Goal: Information Seeking & Learning: Find specific fact

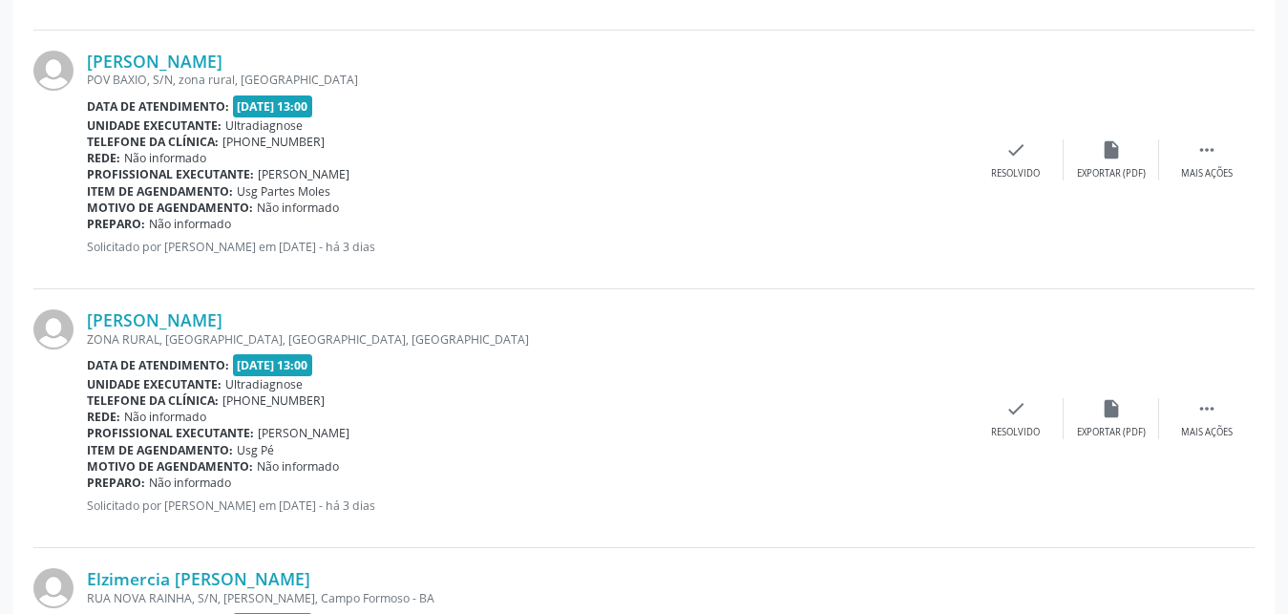
scroll to position [2656, 0]
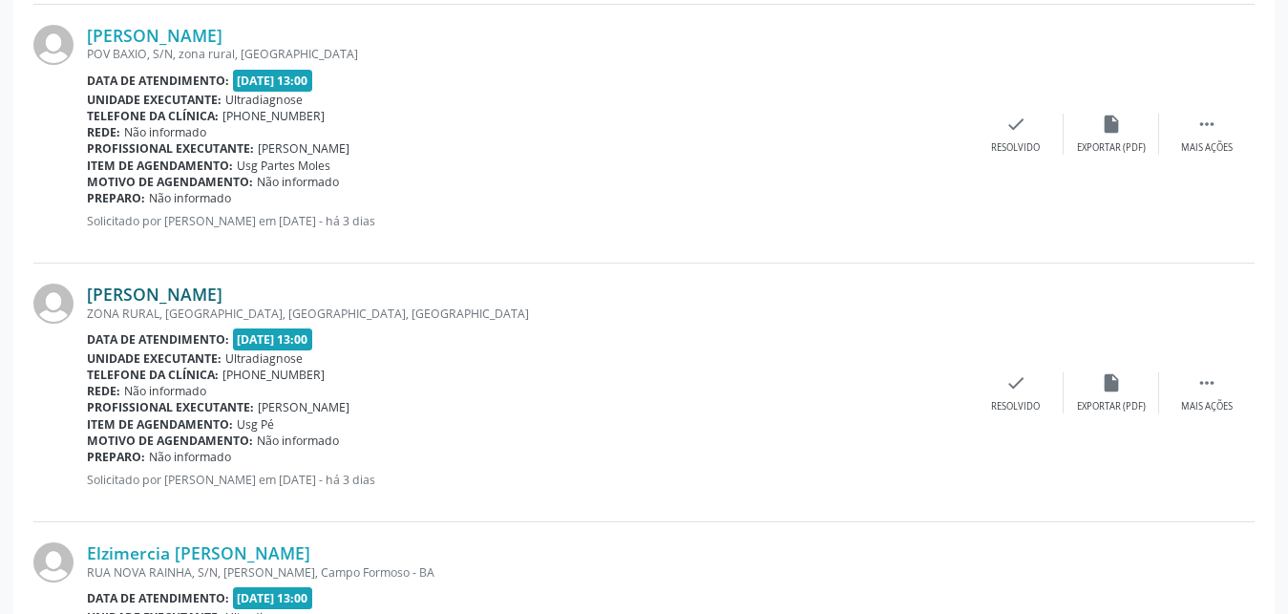
click at [181, 300] on link "[PERSON_NAME]" at bounding box center [155, 294] width 136 height 21
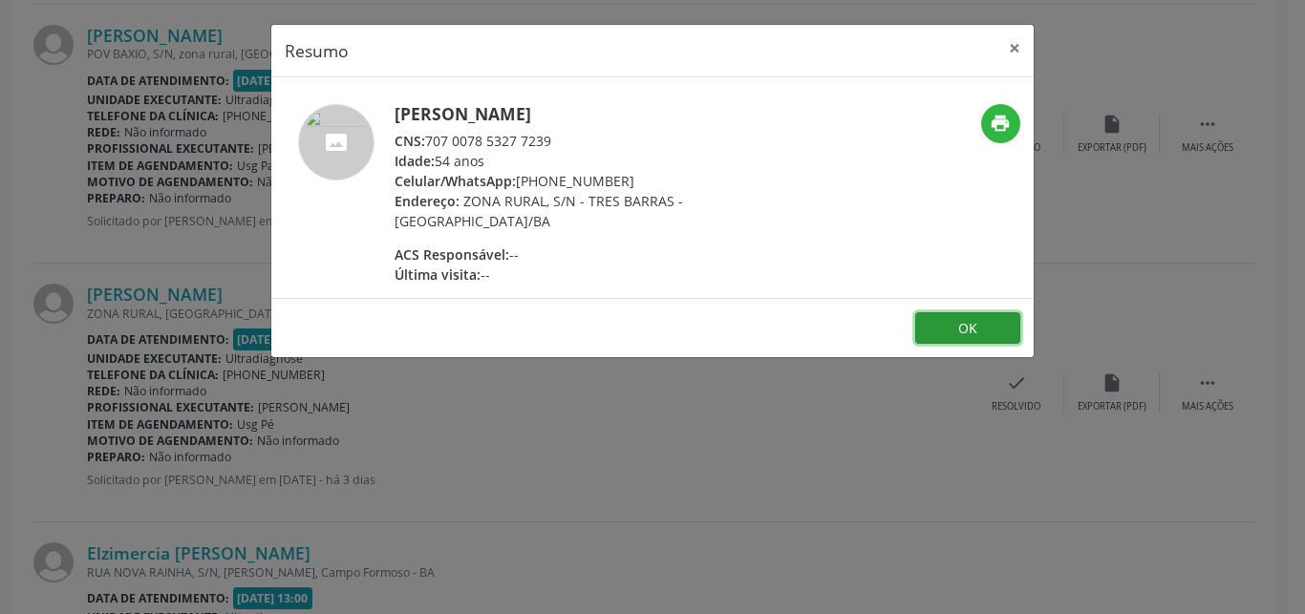
click at [939, 331] on button "OK" at bounding box center [967, 328] width 105 height 32
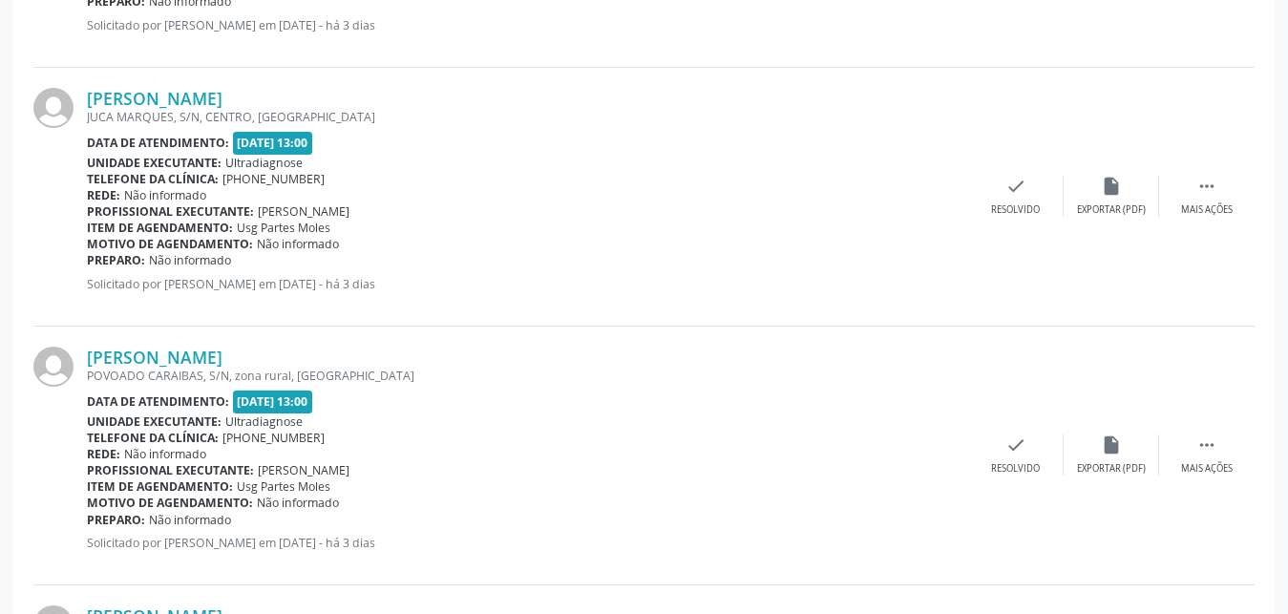
scroll to position [1538, 0]
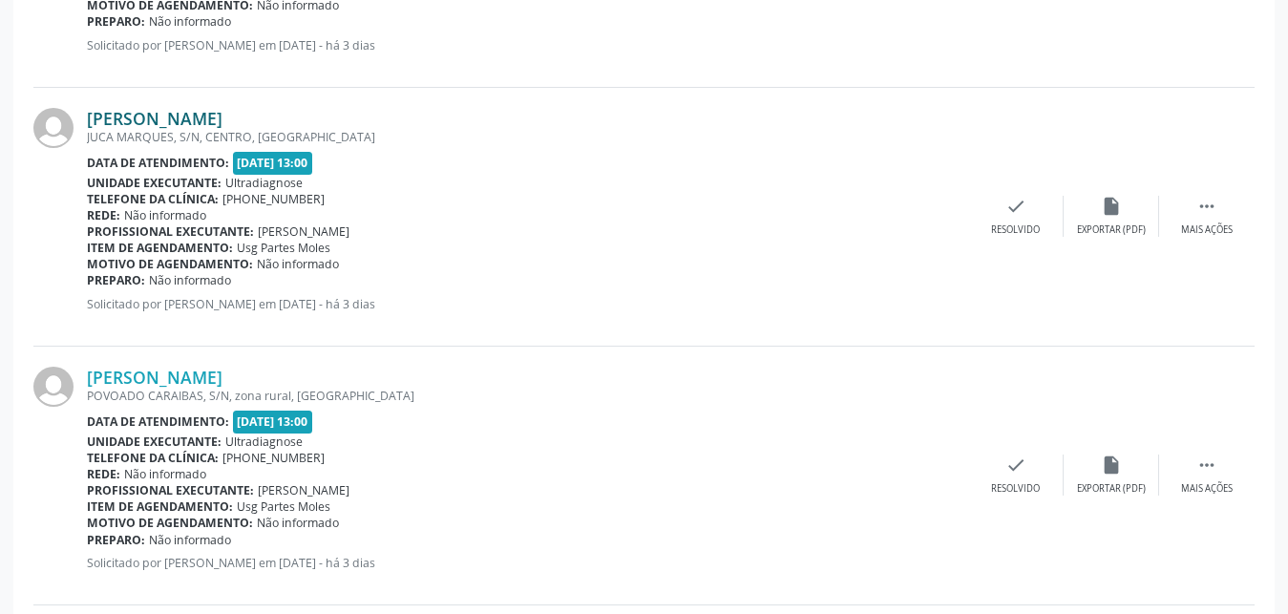
click at [223, 119] on link "[PERSON_NAME]" at bounding box center [155, 118] width 136 height 21
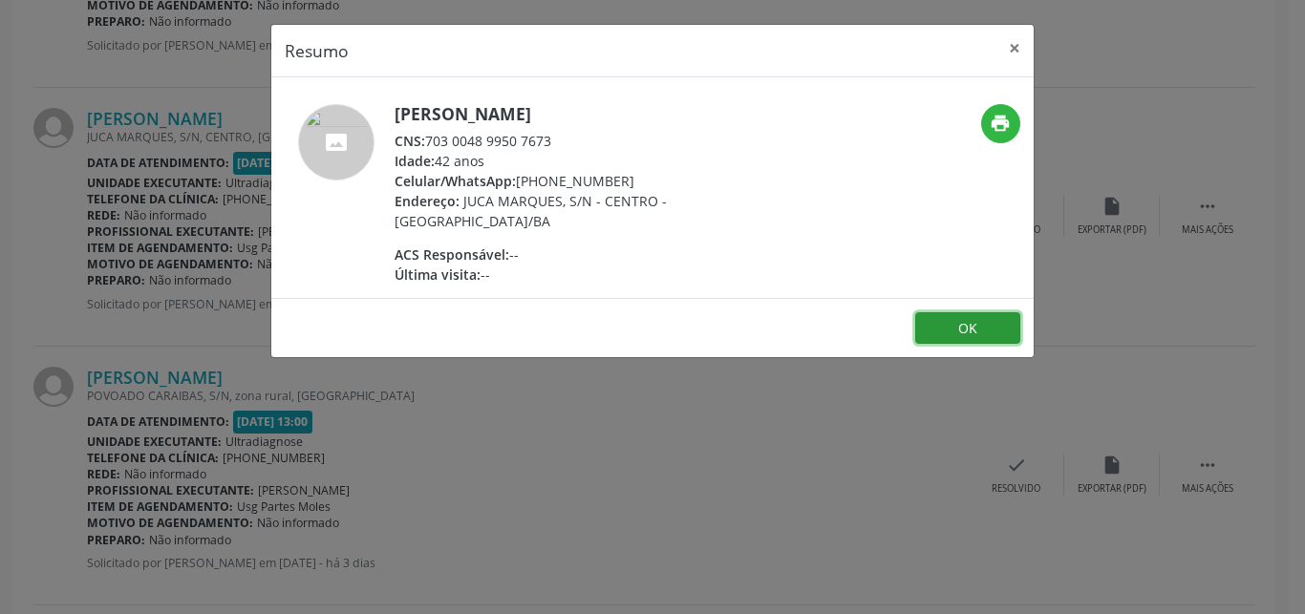
click at [939, 329] on button "OK" at bounding box center [967, 328] width 105 height 32
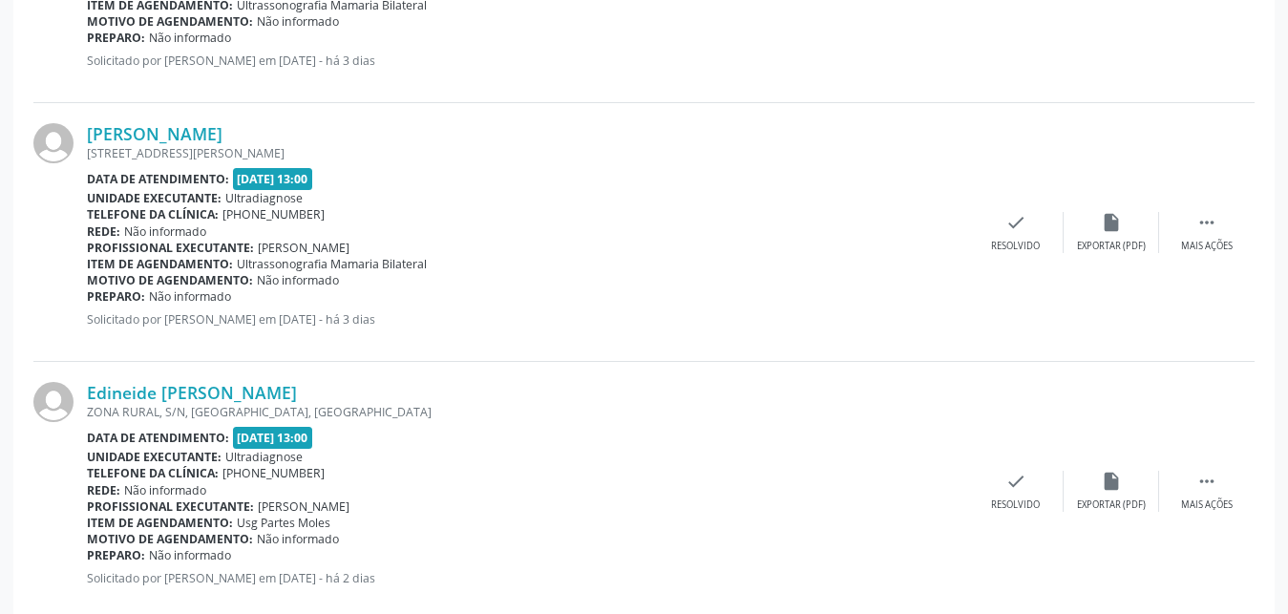
scroll to position [3373, 0]
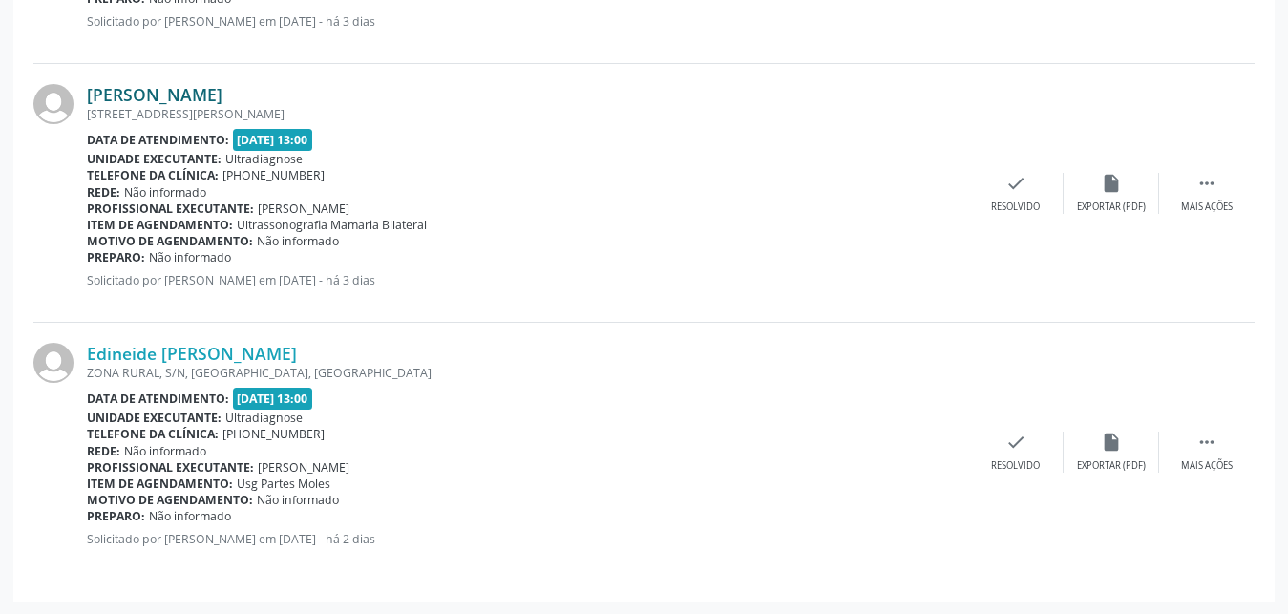
click at [189, 103] on link "[PERSON_NAME]" at bounding box center [155, 94] width 136 height 21
click at [181, 101] on link "[PERSON_NAME]" at bounding box center [155, 94] width 136 height 21
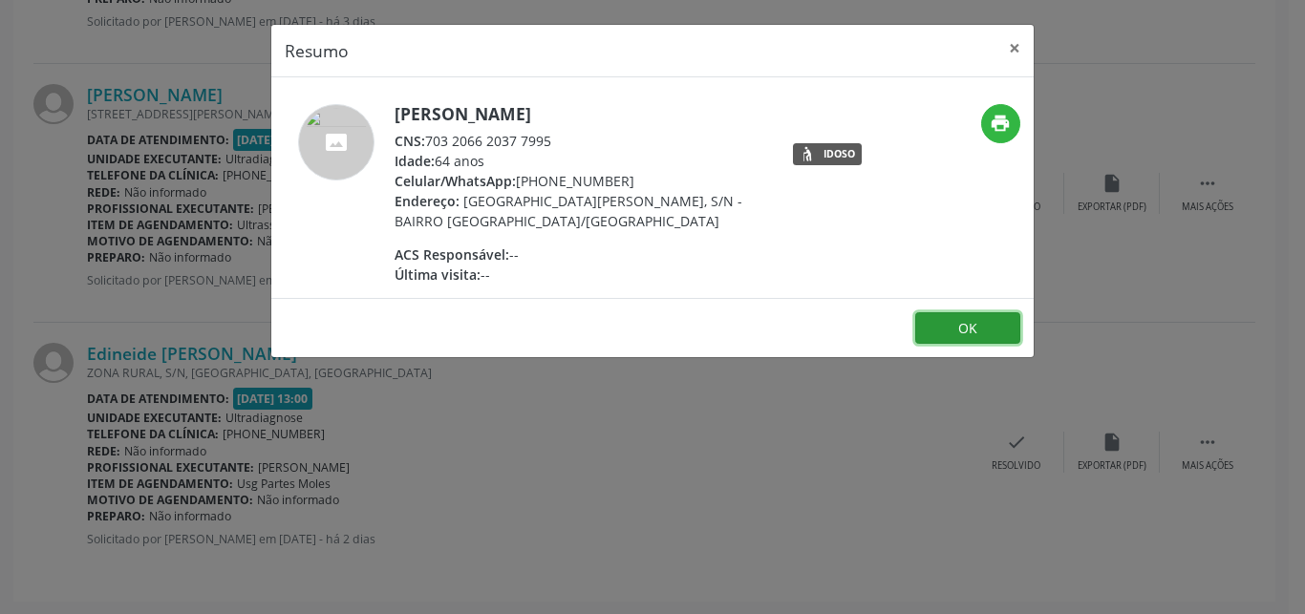
click at [951, 341] on button "OK" at bounding box center [967, 328] width 105 height 32
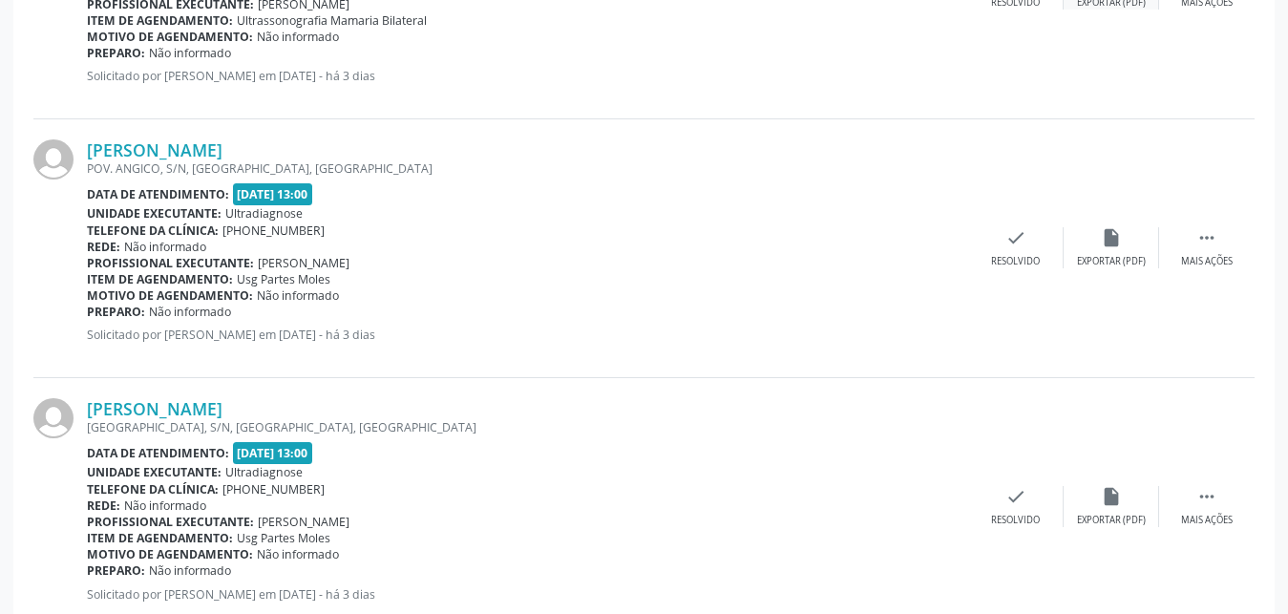
scroll to position [982, 0]
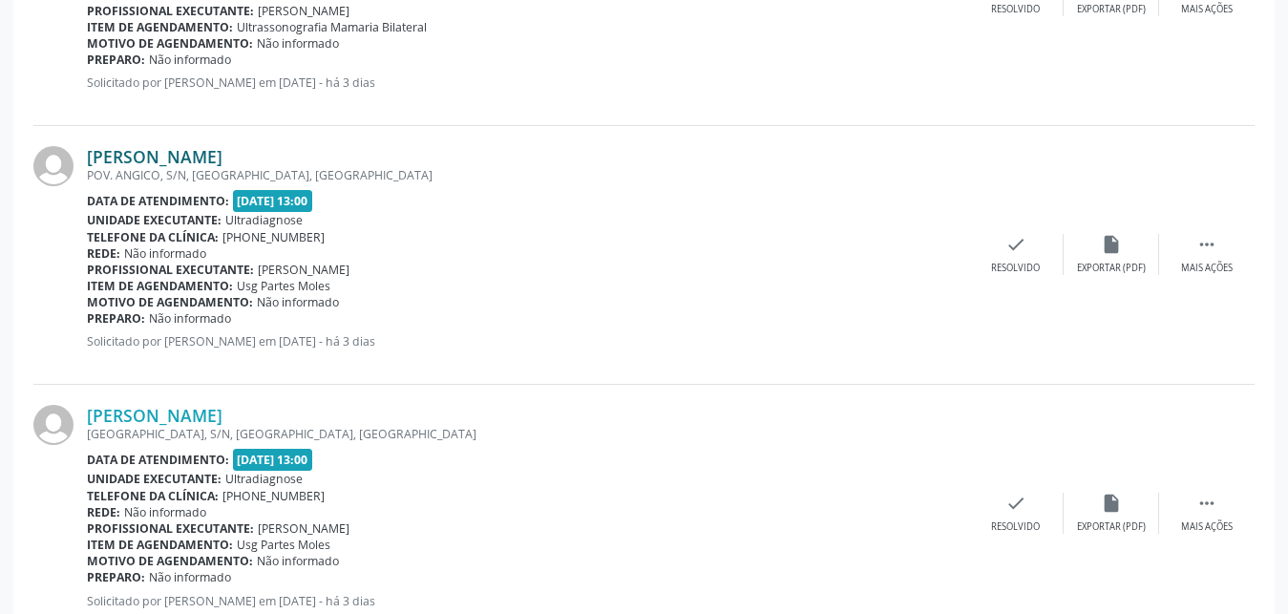
click at [181, 155] on link "[PERSON_NAME]" at bounding box center [155, 156] width 136 height 21
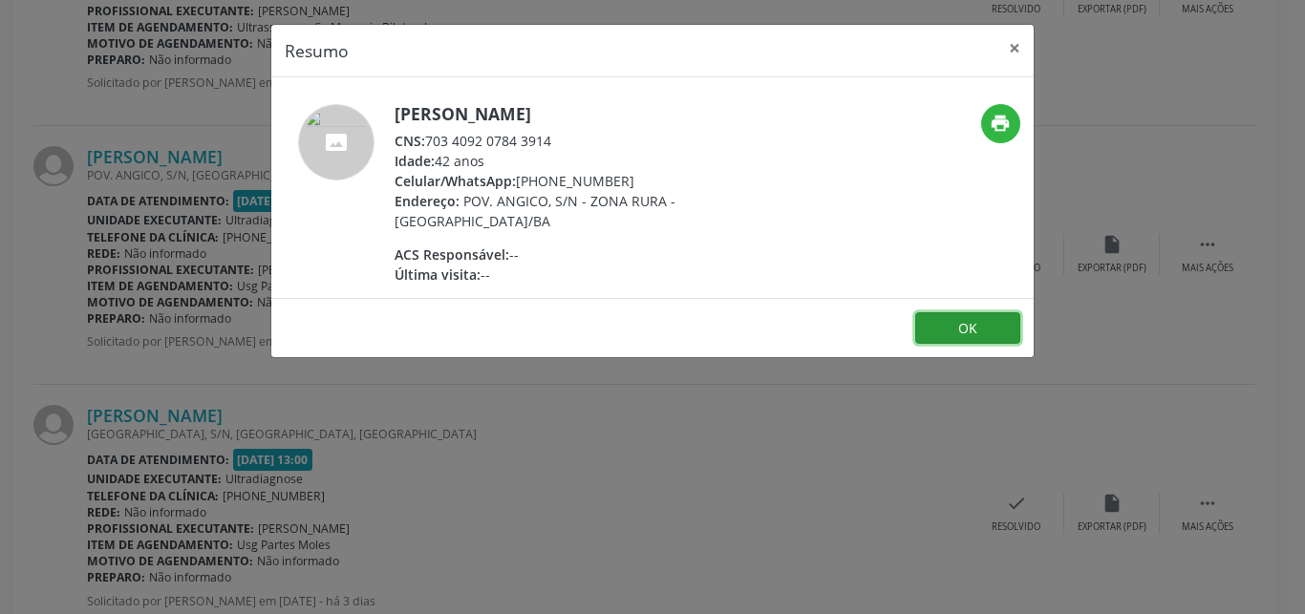
click at [971, 336] on button "OK" at bounding box center [967, 328] width 105 height 32
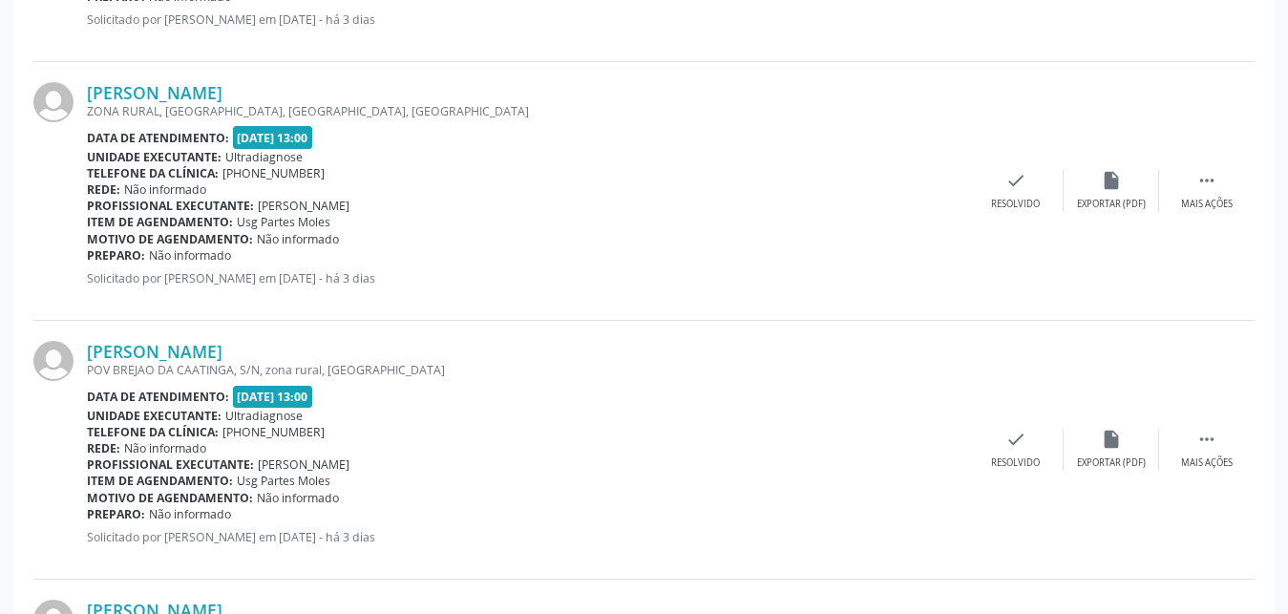
scroll to position [2100, 0]
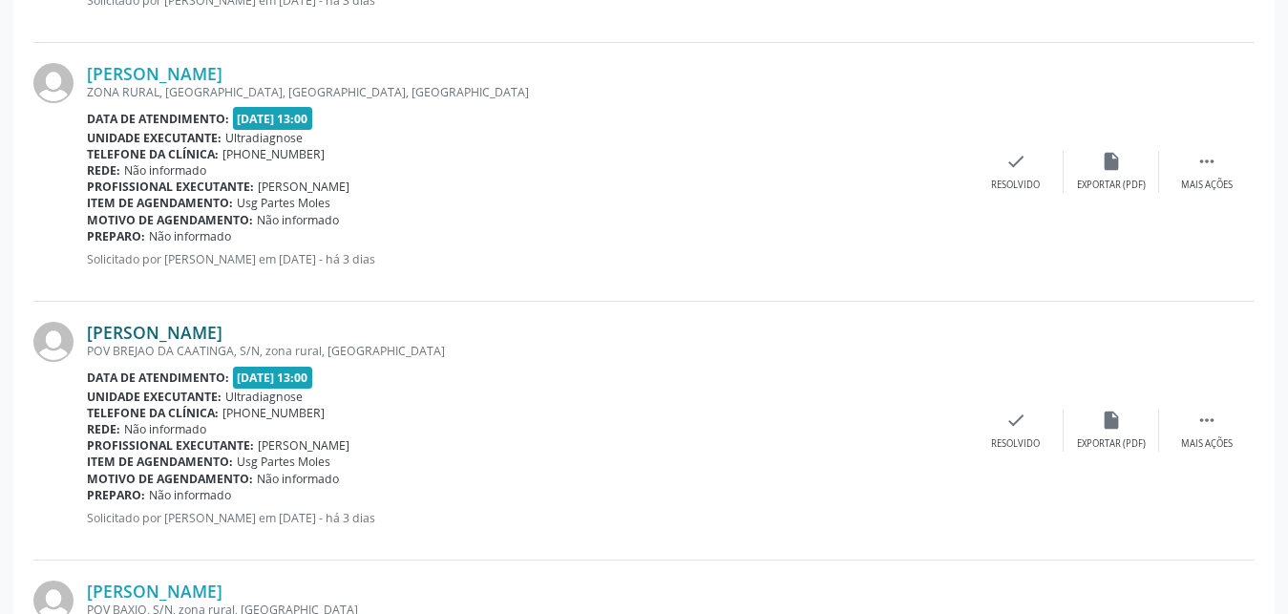
click at [141, 337] on link "[PERSON_NAME]" at bounding box center [155, 332] width 136 height 21
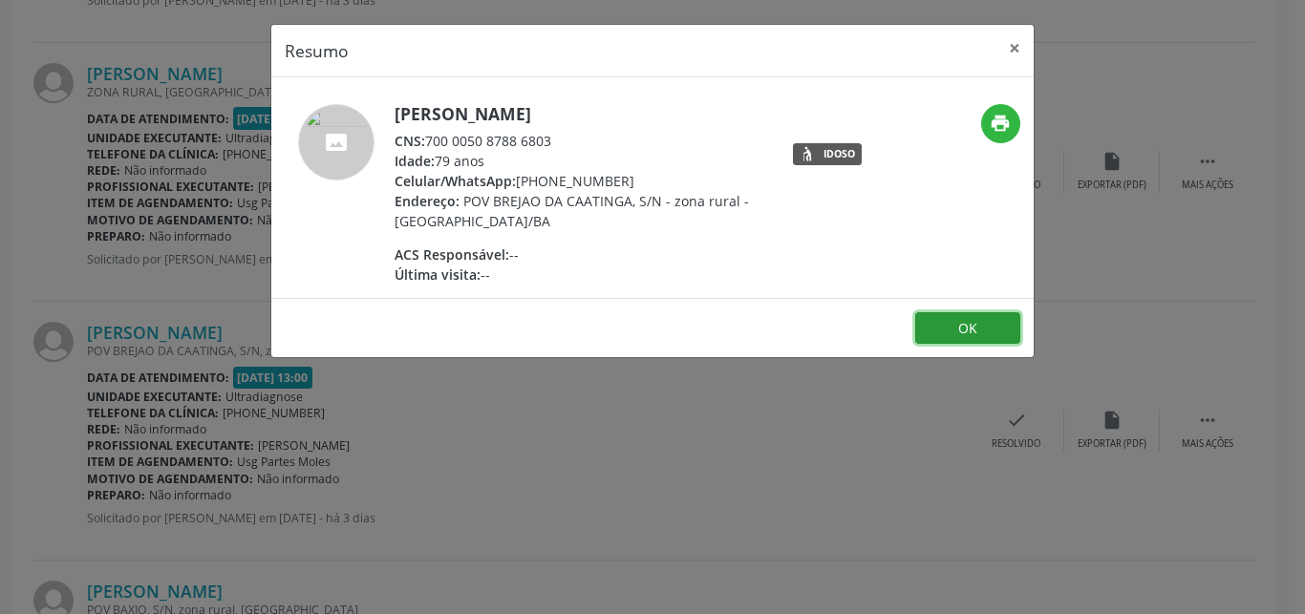
click at [983, 327] on button "OK" at bounding box center [967, 328] width 105 height 32
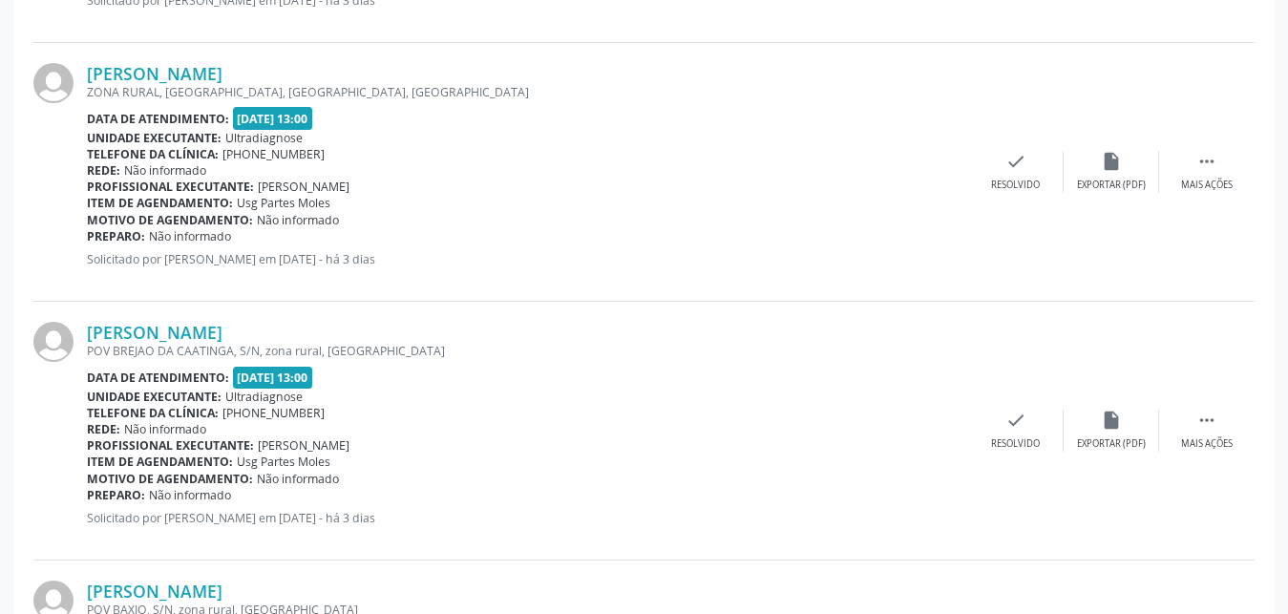
click at [154, 492] on span "Não informado" at bounding box center [190, 495] width 82 height 16
click at [221, 586] on link "[PERSON_NAME]" at bounding box center [155, 591] width 136 height 21
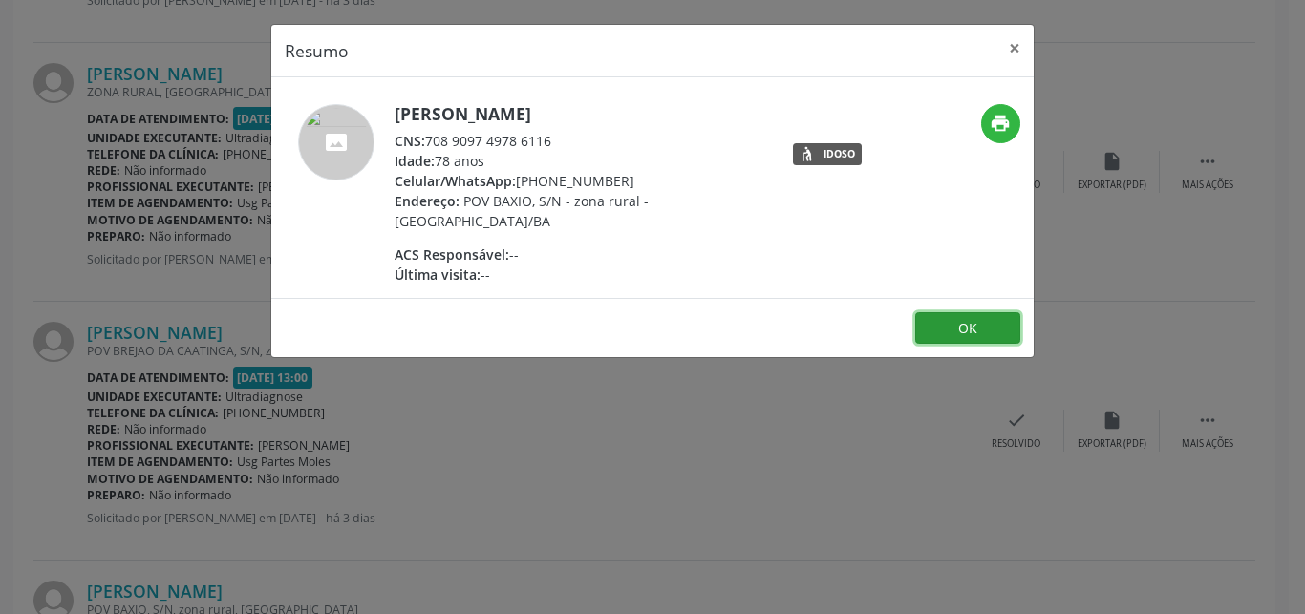
click at [960, 327] on button "OK" at bounding box center [967, 328] width 105 height 32
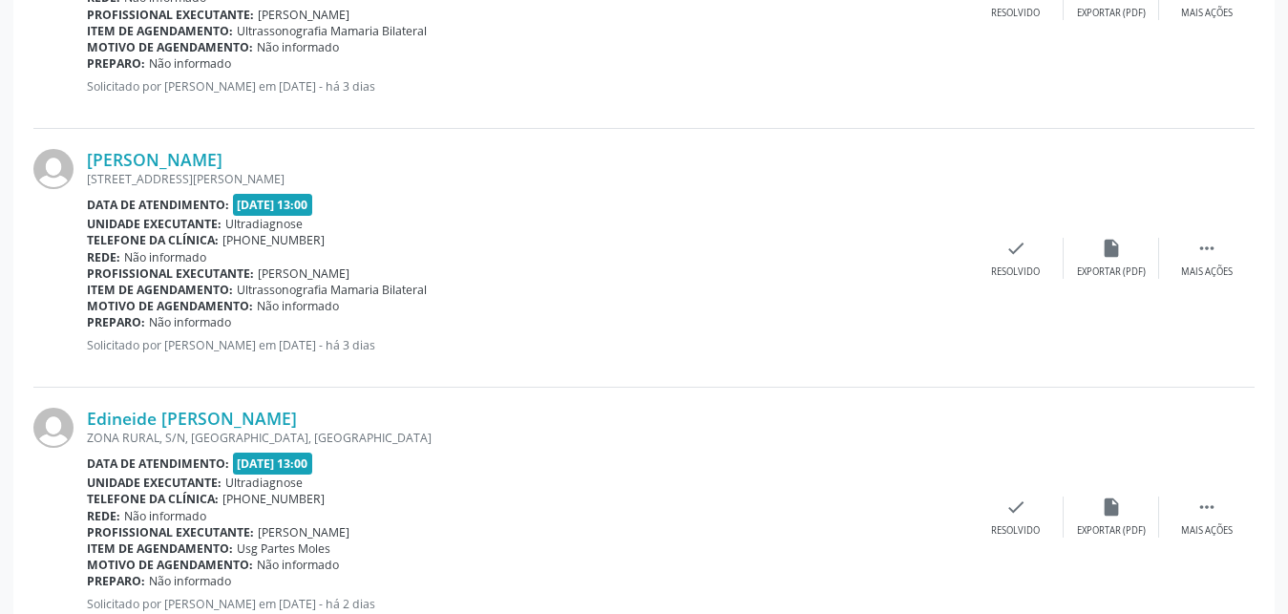
scroll to position [3360, 0]
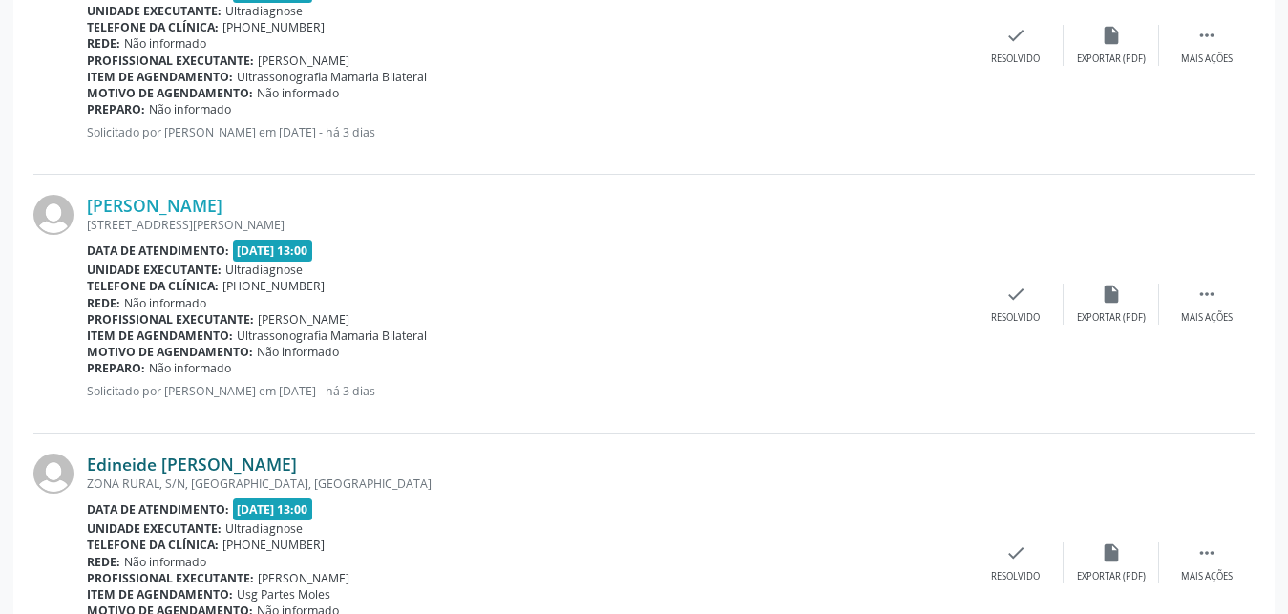
click at [181, 373] on div "Preparo: Não informado" at bounding box center [528, 368] width 882 height 16
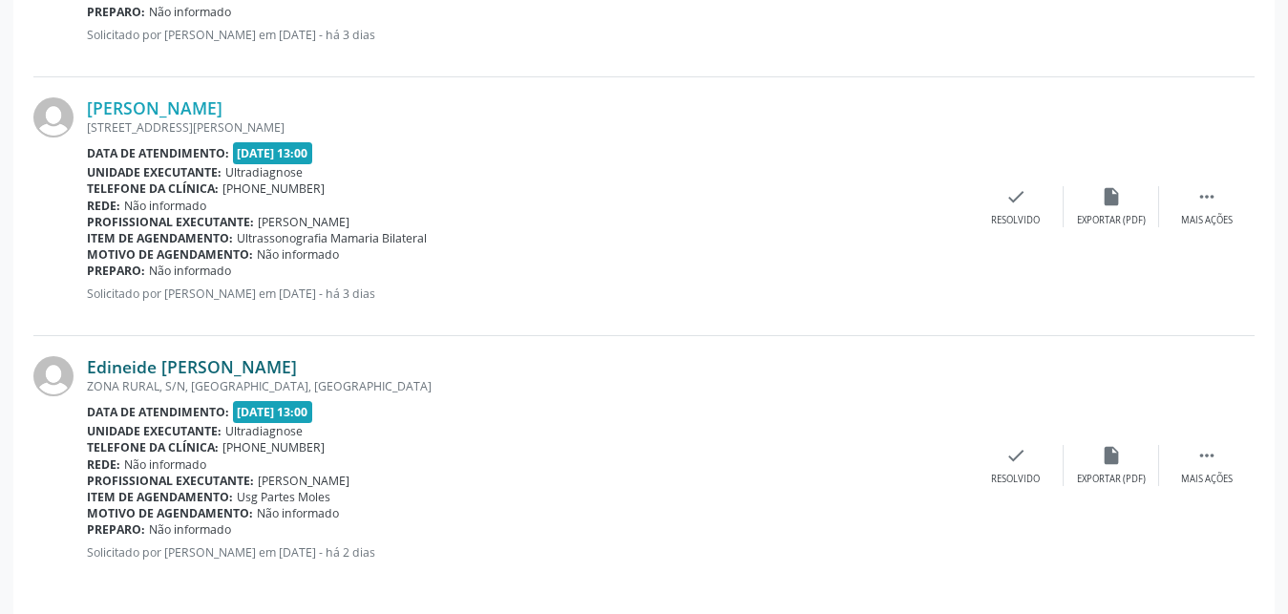
click at [150, 372] on link "Edineide [PERSON_NAME]" at bounding box center [192, 366] width 210 height 21
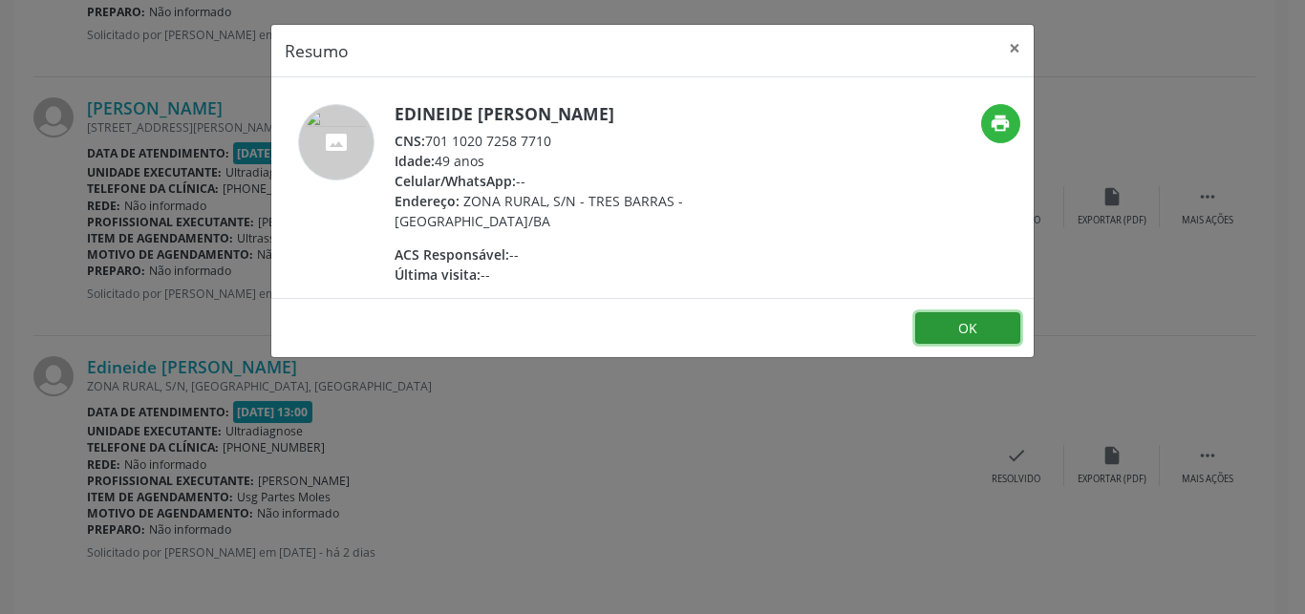
click at [933, 330] on button "OK" at bounding box center [967, 328] width 105 height 32
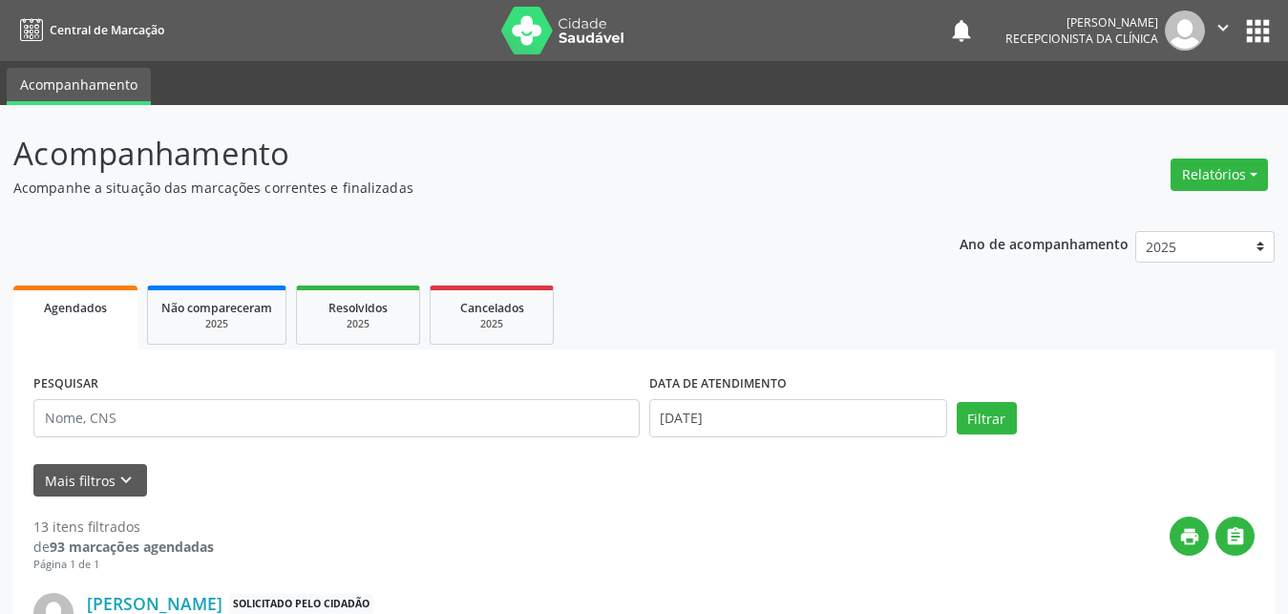
scroll to position [97, 0]
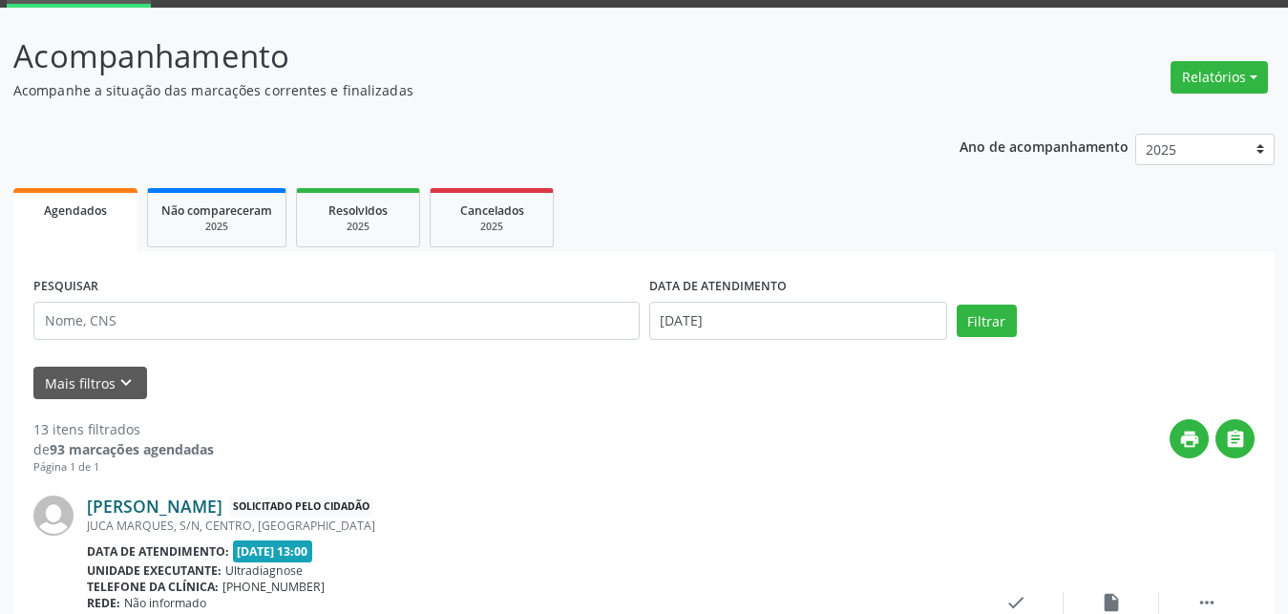
click at [166, 506] on link "[PERSON_NAME]" at bounding box center [155, 506] width 136 height 21
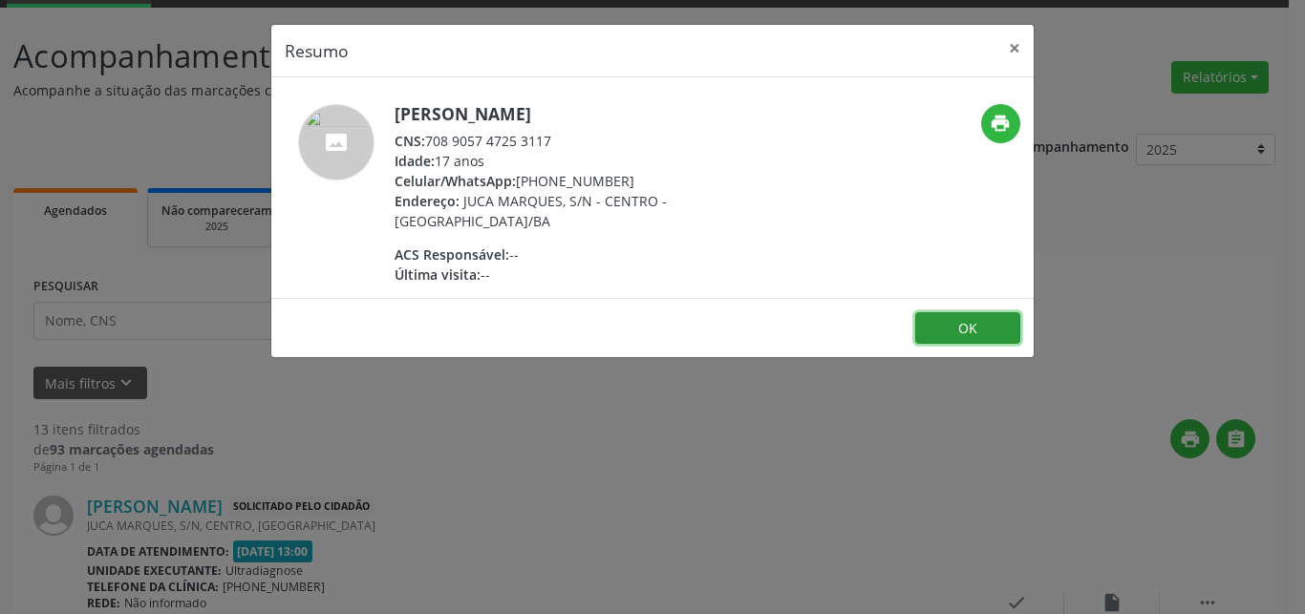
click at [967, 318] on button "OK" at bounding box center [967, 328] width 105 height 32
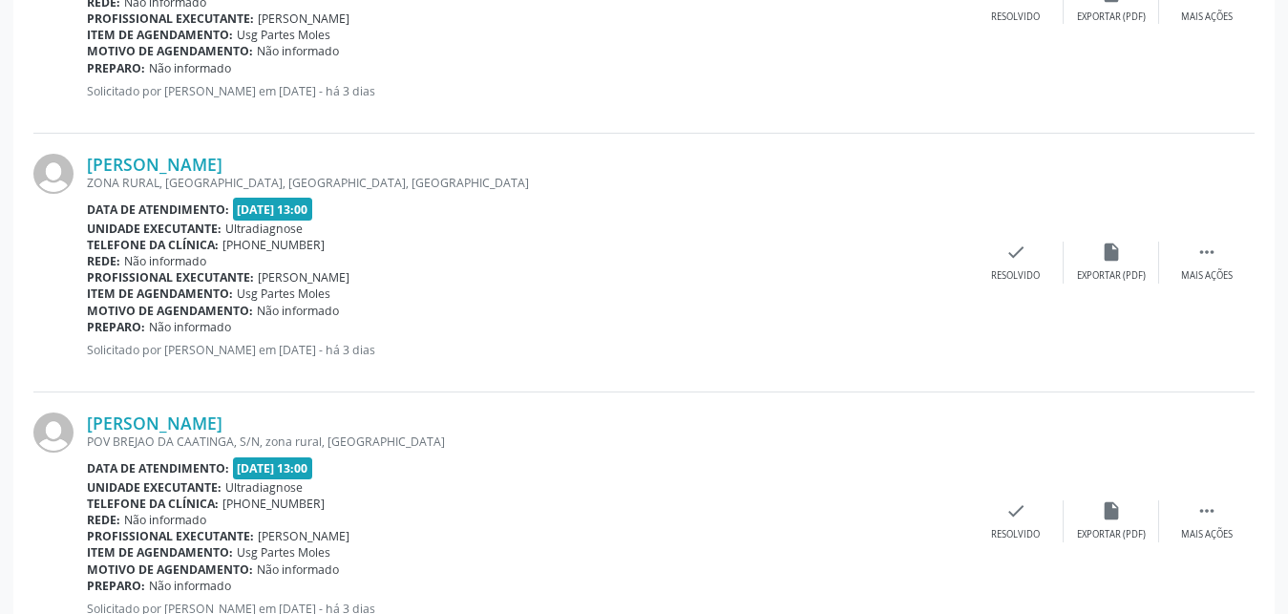
scroll to position [2029, 0]
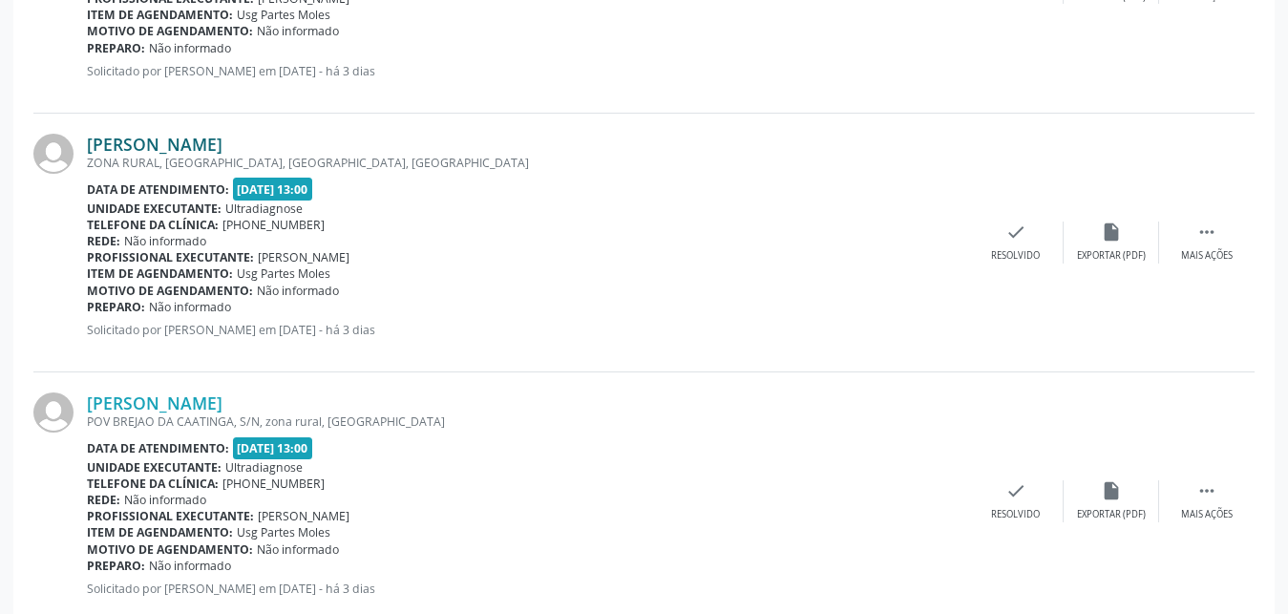
click at [223, 149] on link "[PERSON_NAME]" at bounding box center [155, 144] width 136 height 21
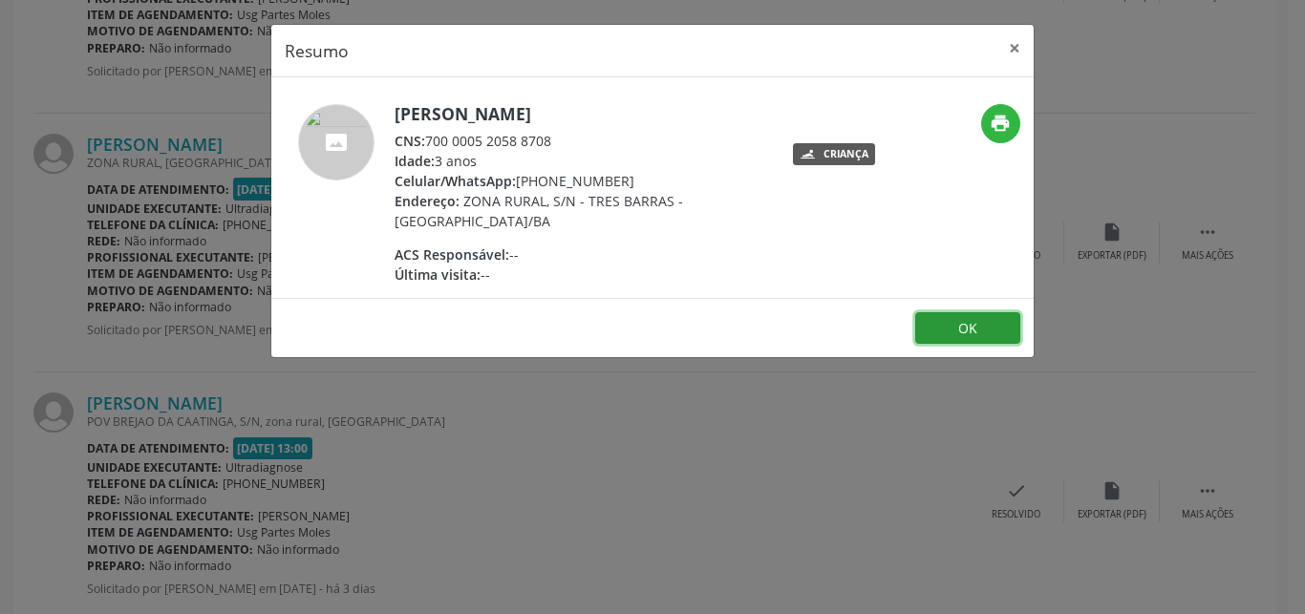
click at [951, 334] on button "OK" at bounding box center [967, 328] width 105 height 32
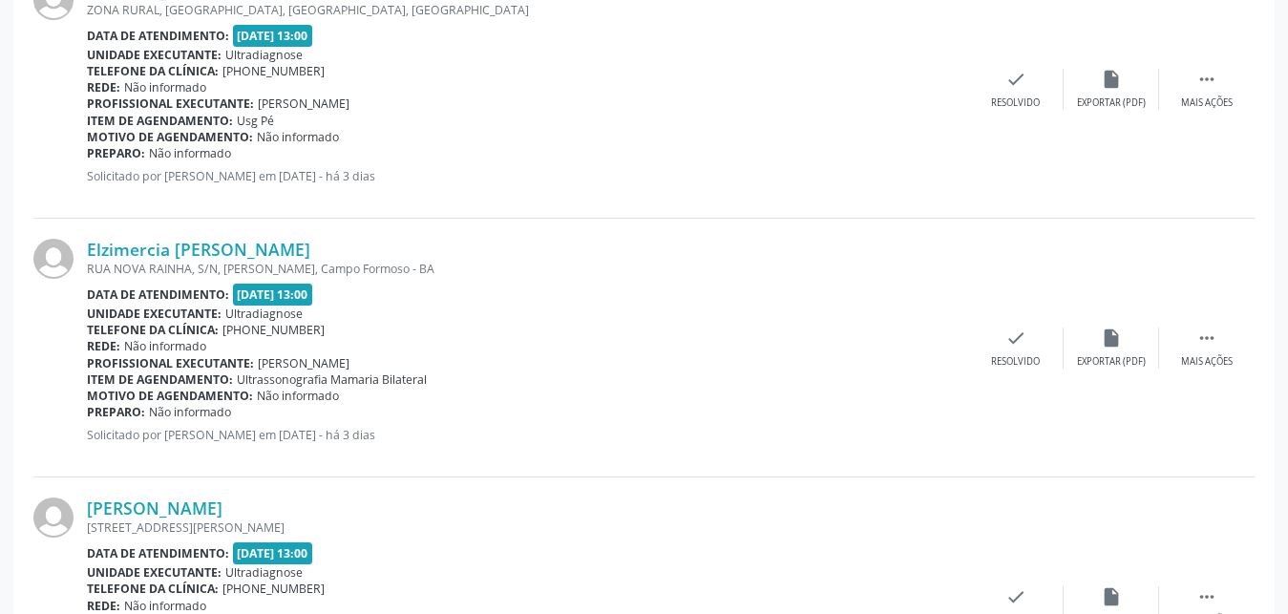
scroll to position [2966, 0]
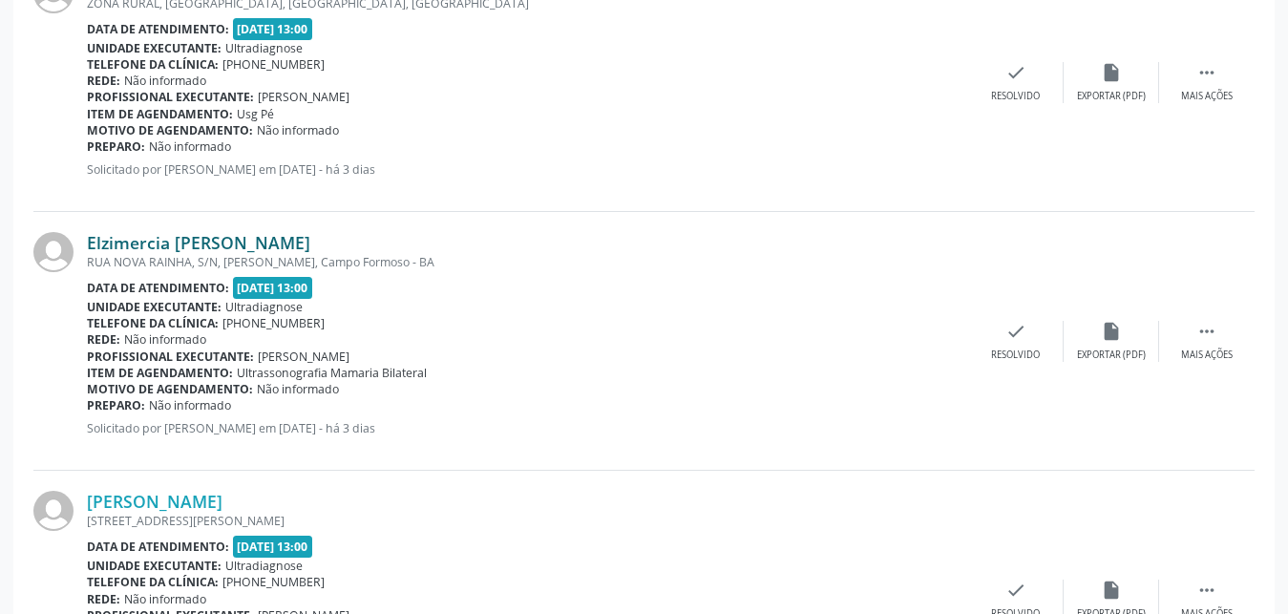
click at [122, 246] on link "Elzimercia [PERSON_NAME]" at bounding box center [198, 242] width 223 height 21
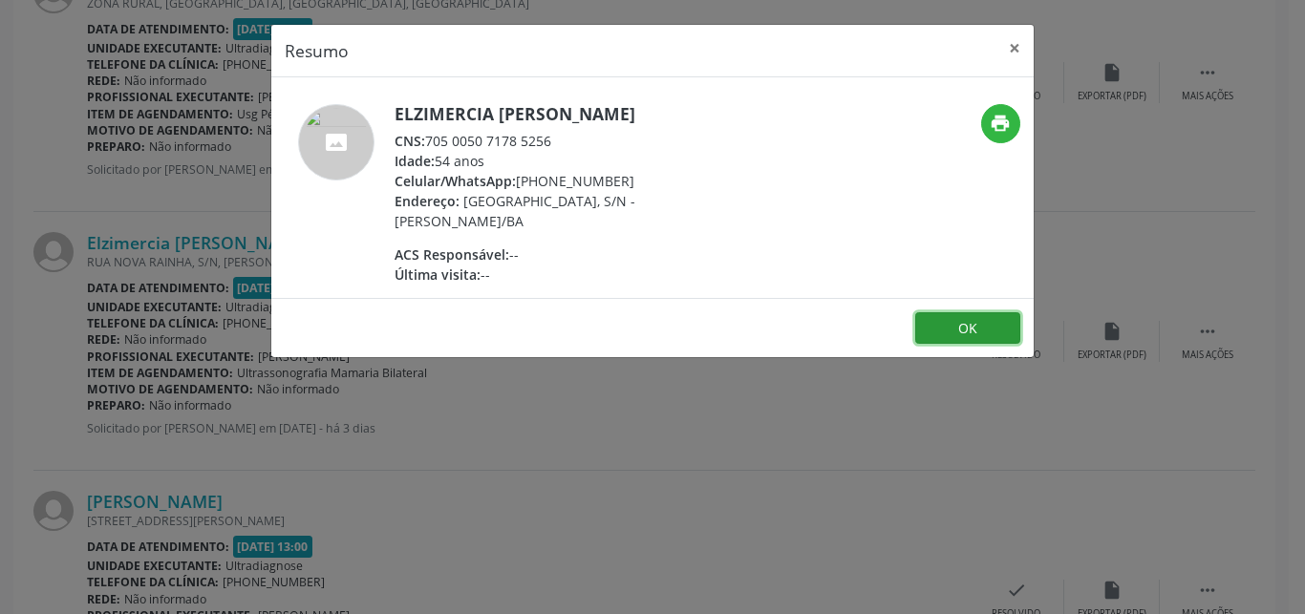
click at [946, 331] on button "OK" at bounding box center [967, 328] width 105 height 32
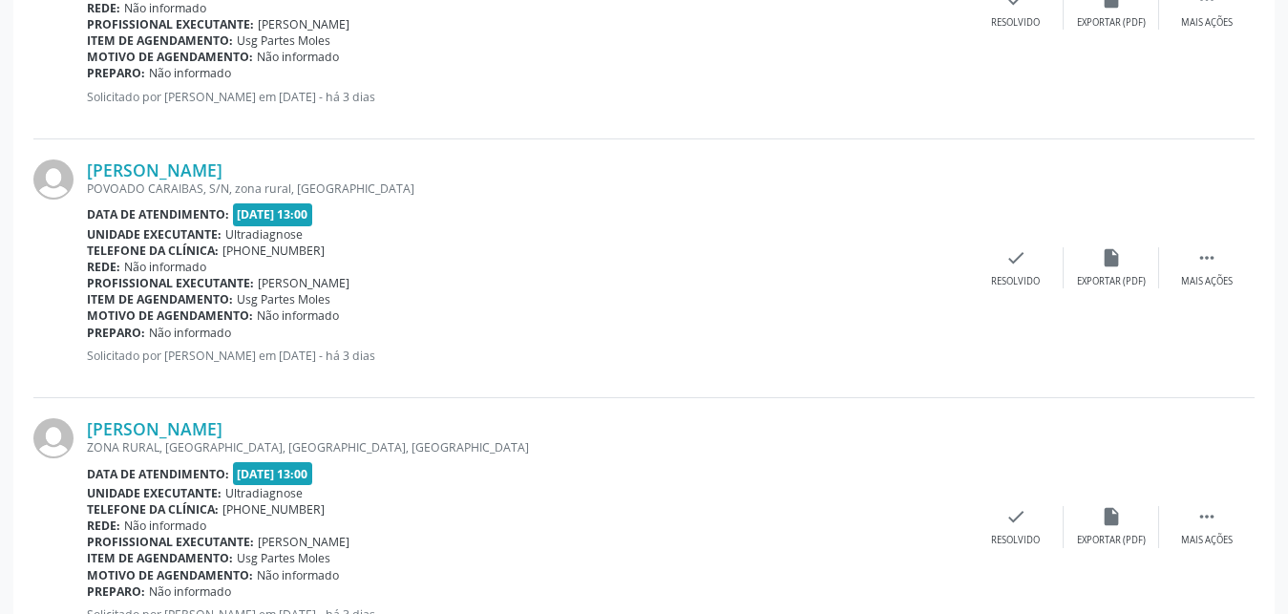
scroll to position [1706, 0]
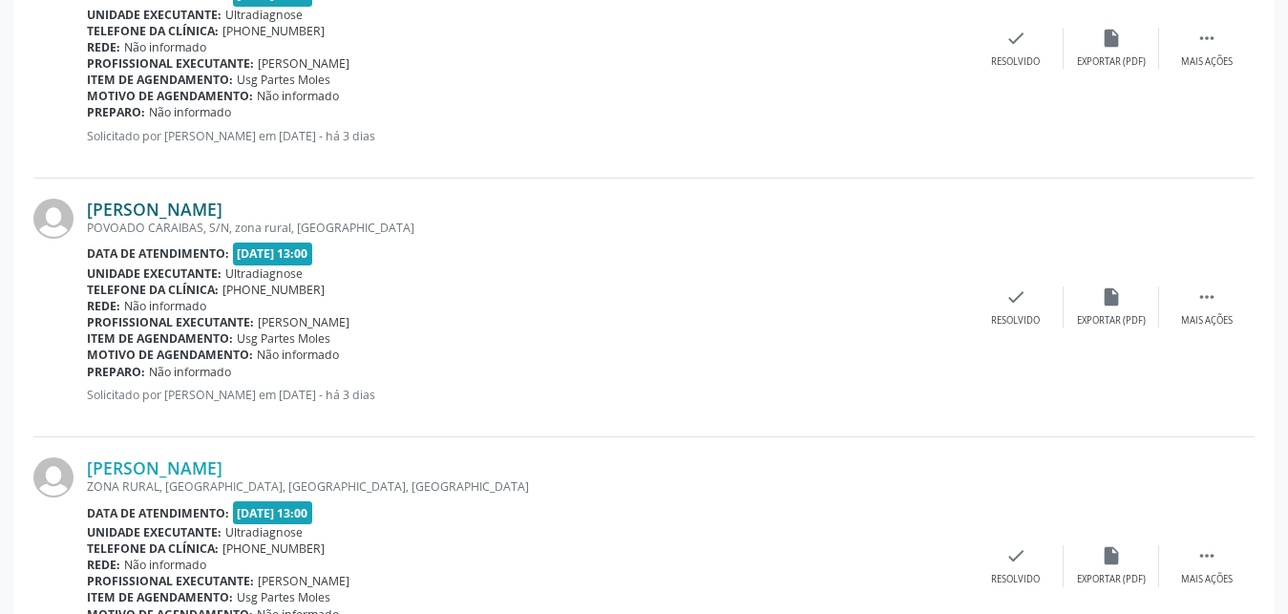
click at [175, 211] on link "[PERSON_NAME]" at bounding box center [155, 209] width 136 height 21
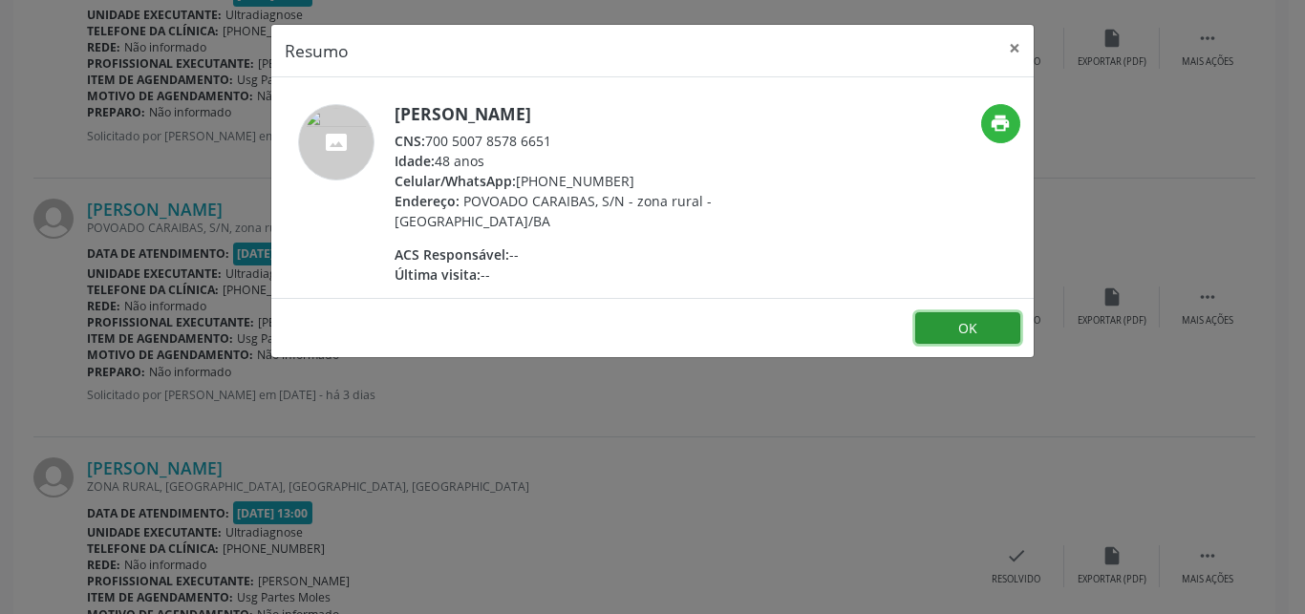
click at [964, 333] on button "OK" at bounding box center [967, 328] width 105 height 32
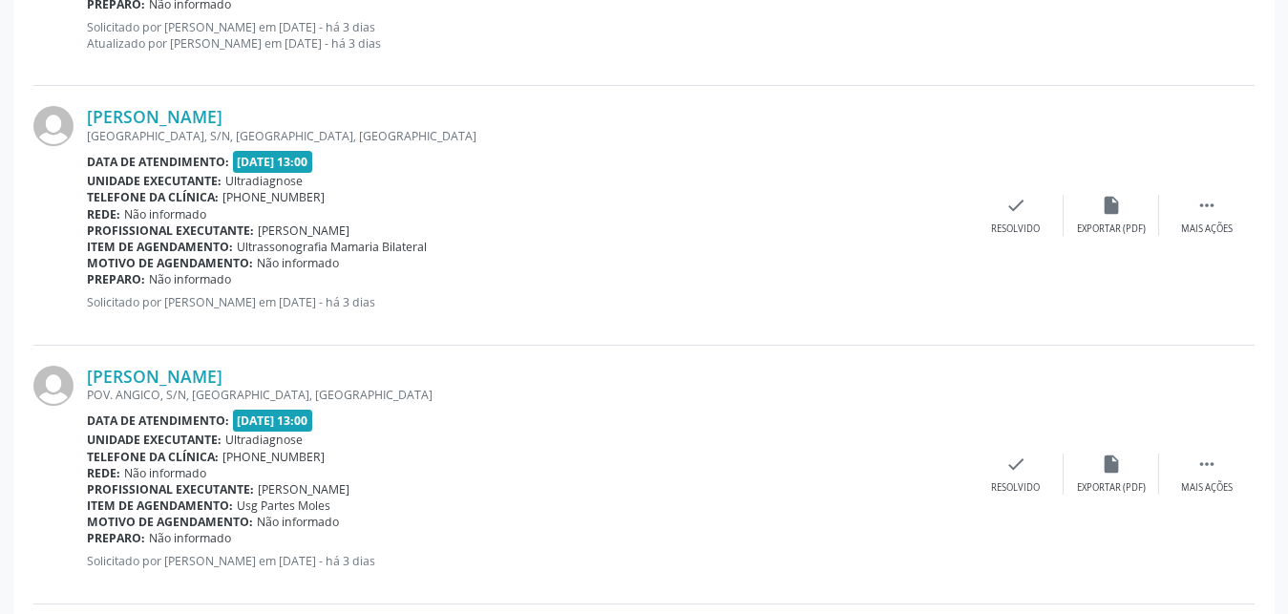
scroll to position [601, 0]
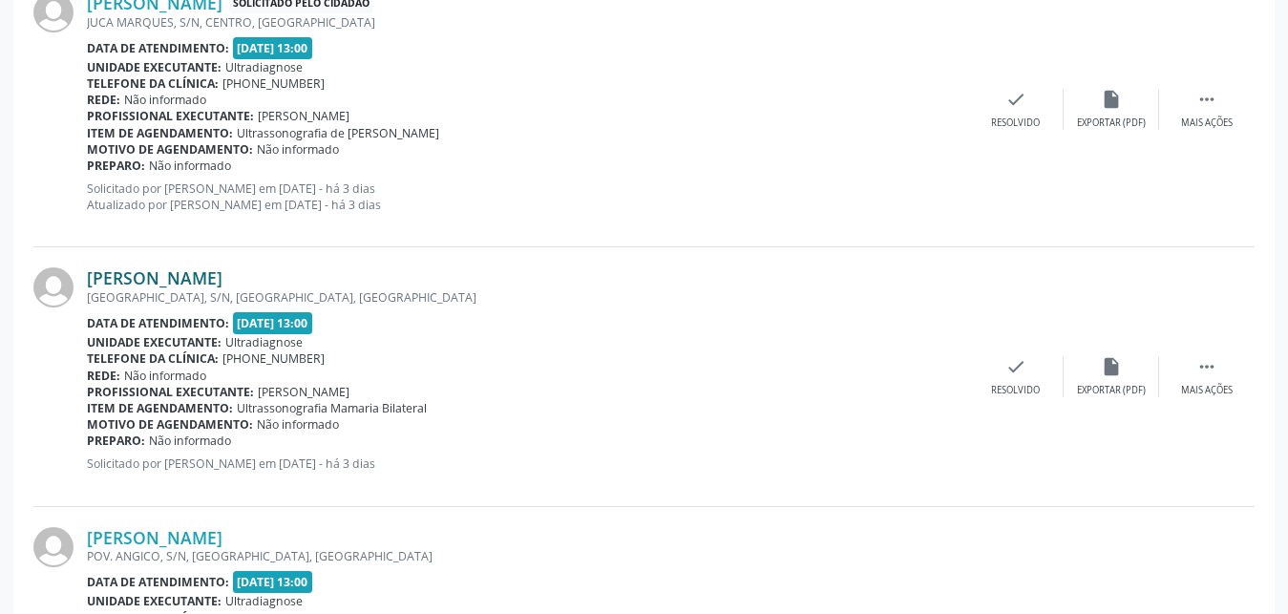
click at [146, 284] on link "[PERSON_NAME]" at bounding box center [155, 277] width 136 height 21
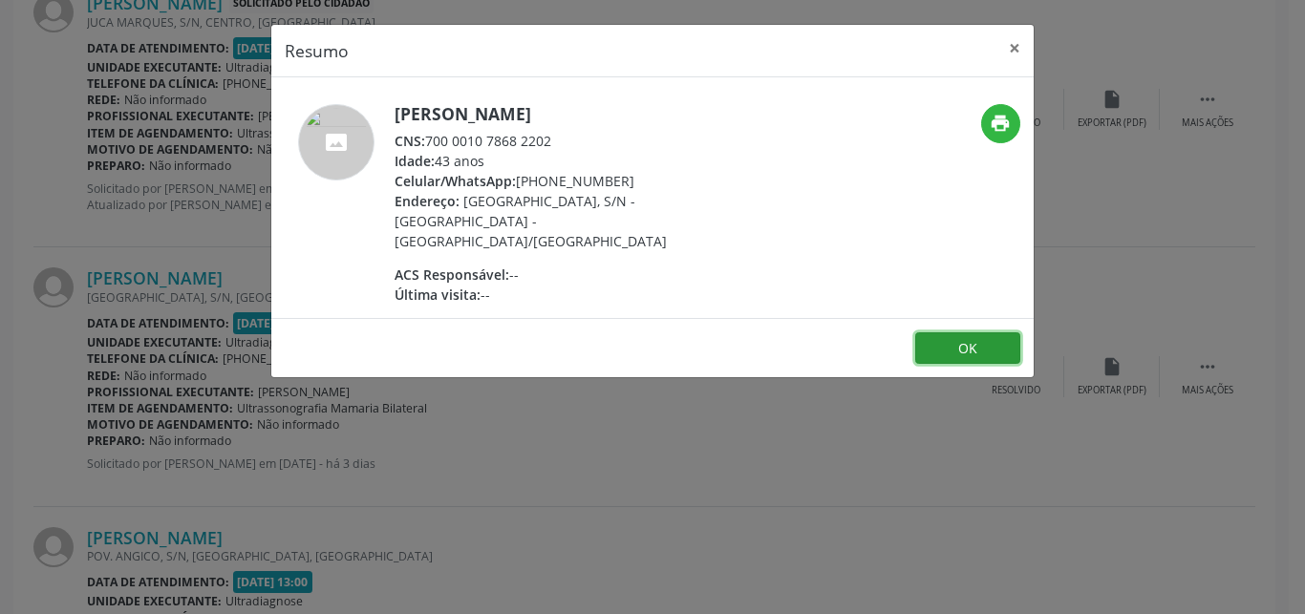
click at [945, 332] on button "OK" at bounding box center [967, 348] width 105 height 32
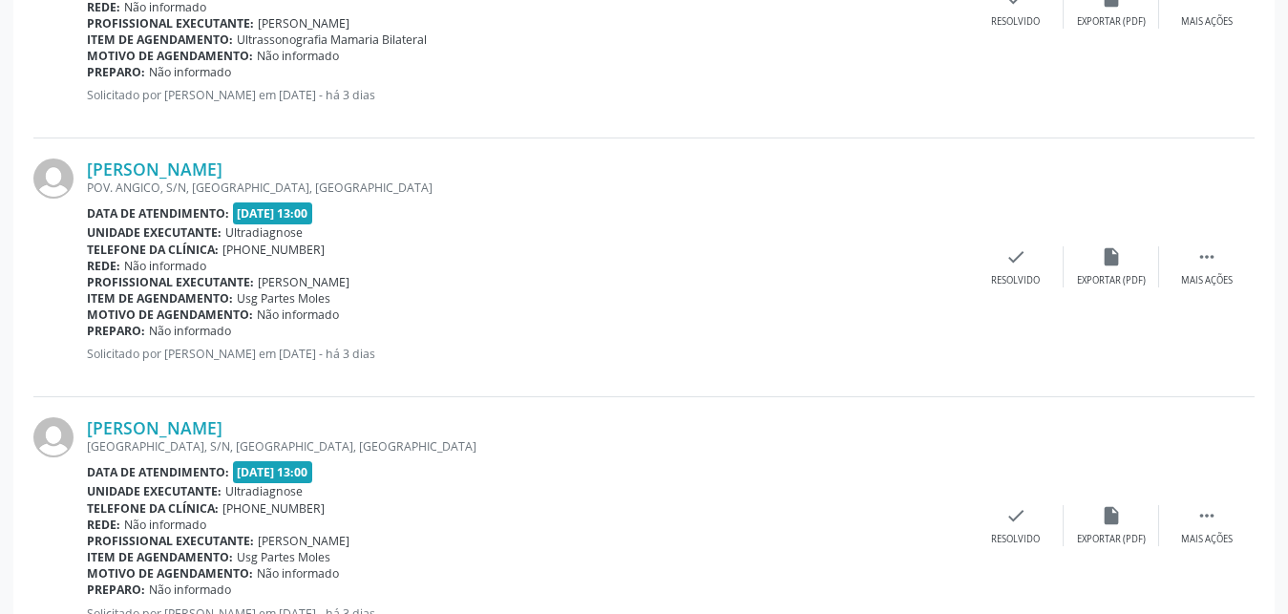
scroll to position [995, 0]
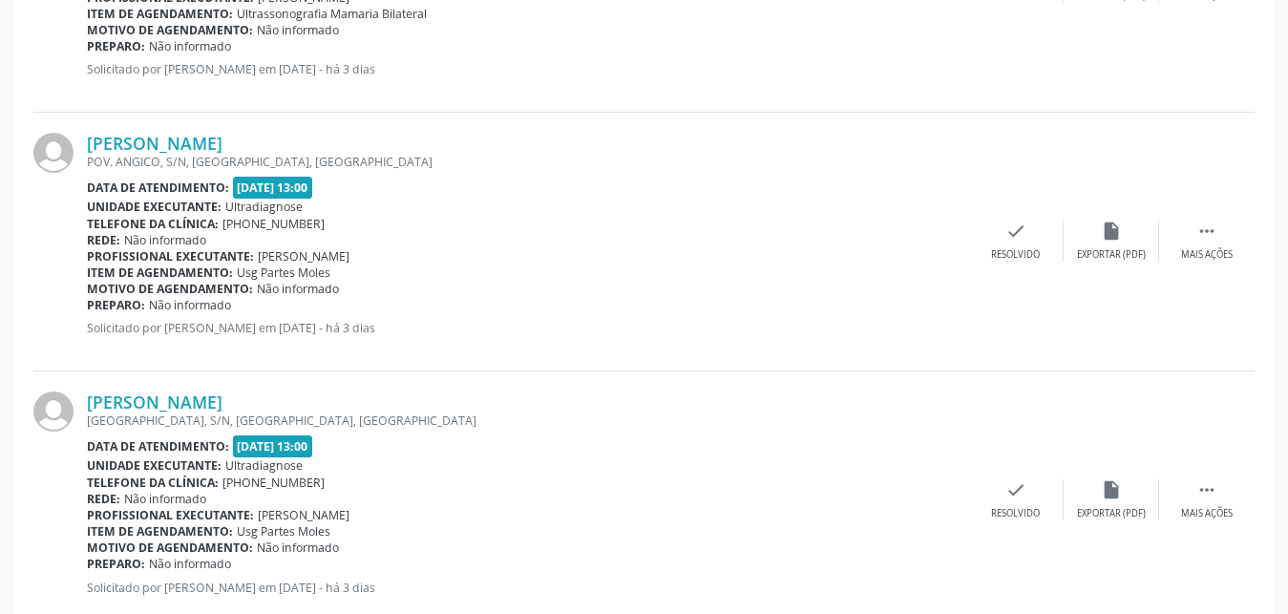
click at [147, 356] on div "[PERSON_NAME] POV. ANGICO, S/N, [GEOGRAPHIC_DATA], [GEOGRAPHIC_DATA] Data de at…" at bounding box center [643, 242] width 1221 height 259
click at [154, 404] on link "[PERSON_NAME]" at bounding box center [155, 402] width 136 height 21
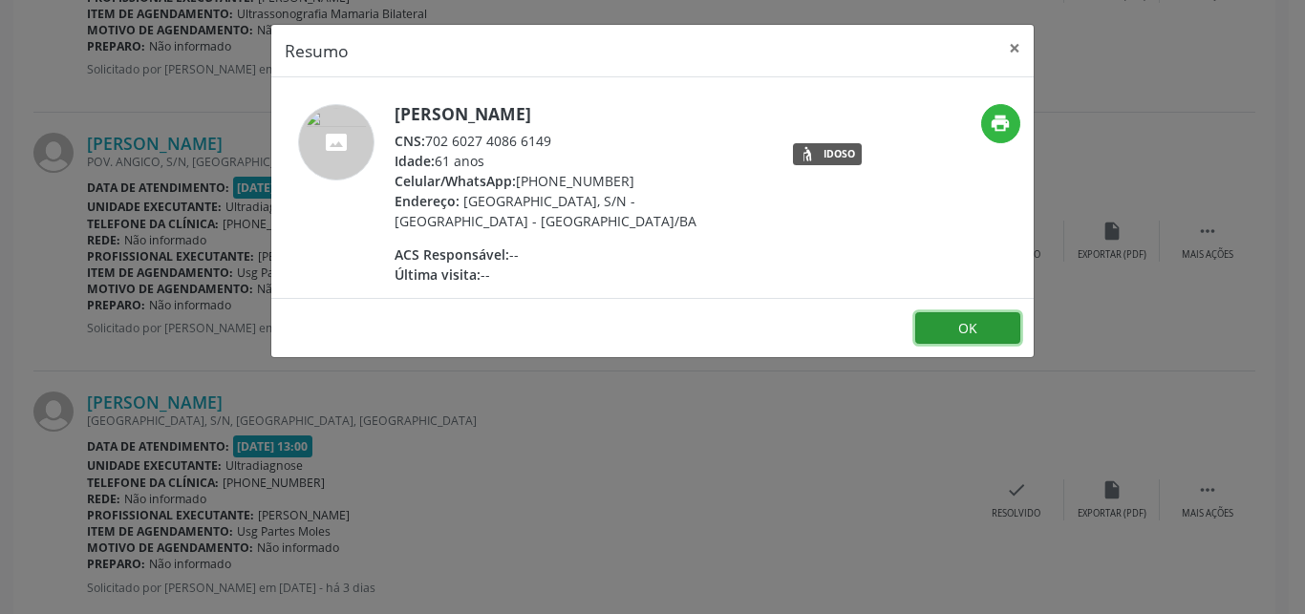
click at [962, 326] on button "OK" at bounding box center [967, 328] width 105 height 32
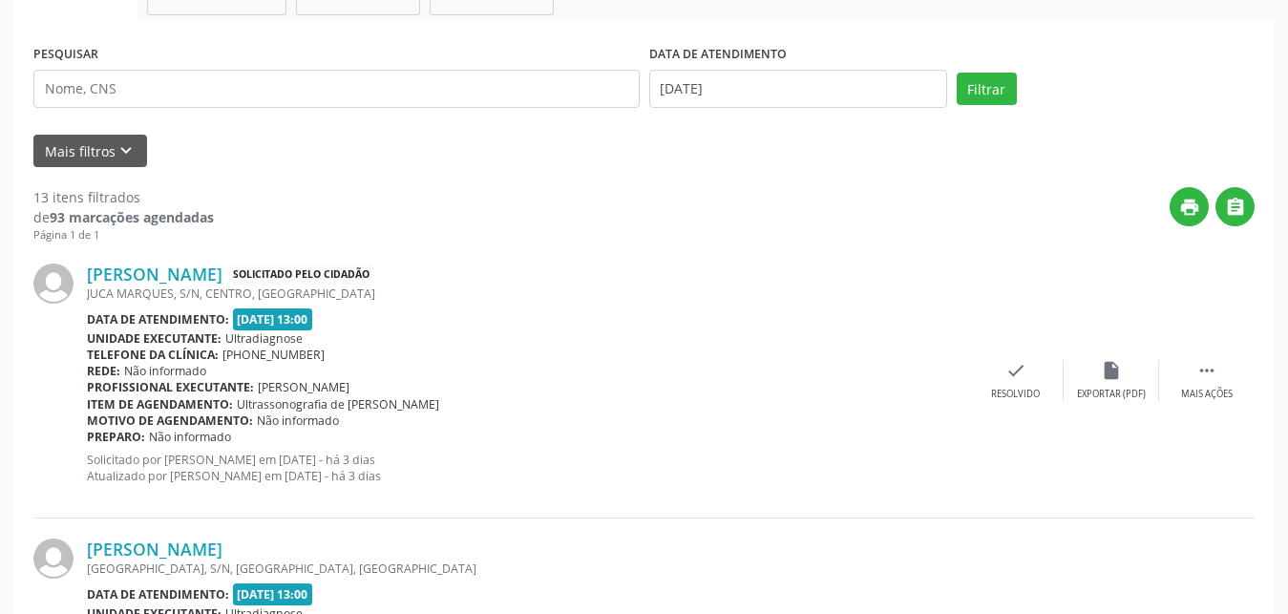
scroll to position [77, 0]
